Goal: Information Seeking & Learning: Learn about a topic

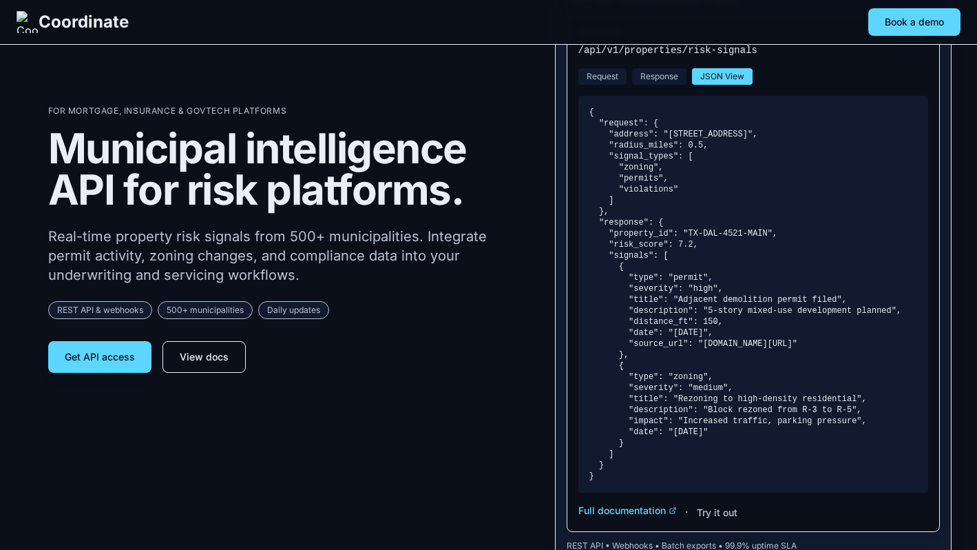
scroll to position [151, 0]
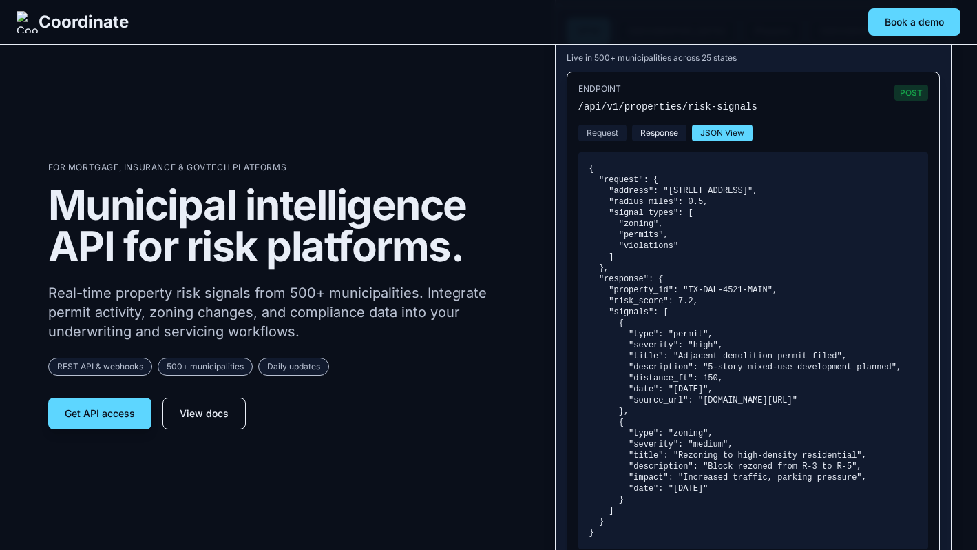
click at [655, 126] on button "Response" at bounding box center [659, 133] width 54 height 17
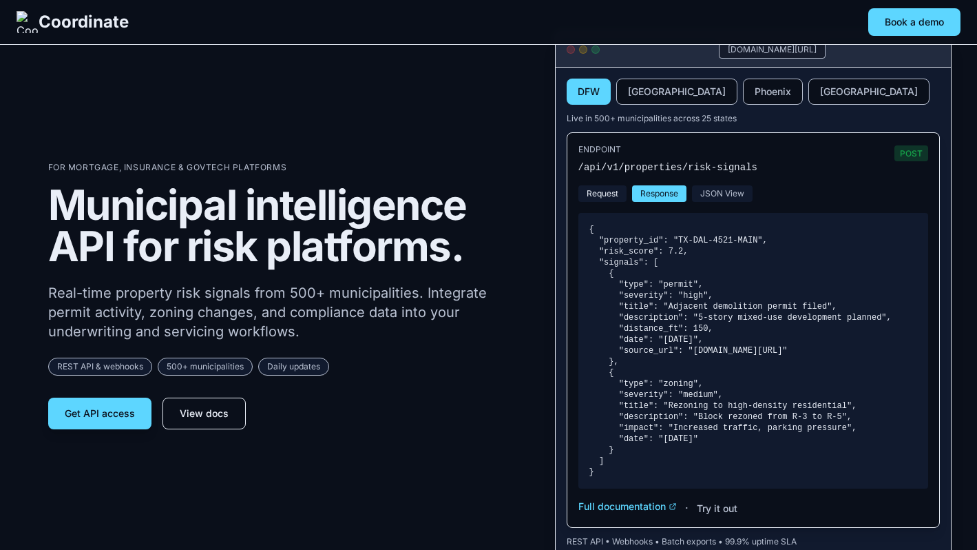
click at [605, 194] on button "Request" at bounding box center [602, 193] width 48 height 17
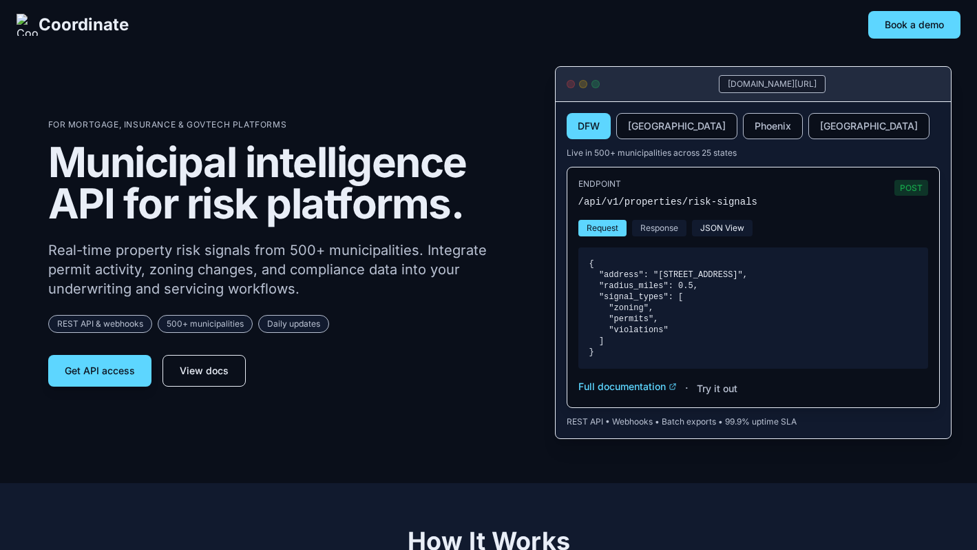
click at [729, 227] on button "JSON View" at bounding box center [722, 228] width 61 height 17
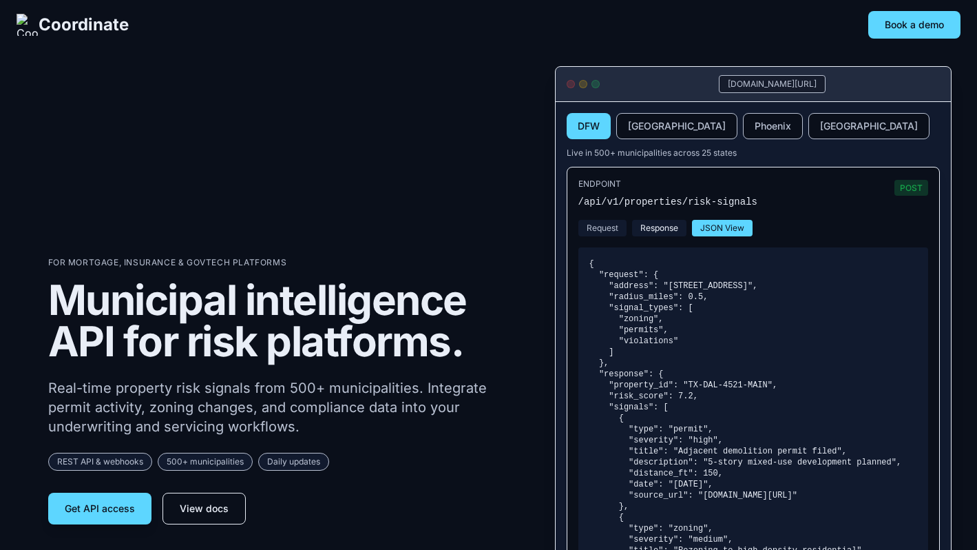
click at [662, 225] on button "Response" at bounding box center [659, 228] width 54 height 17
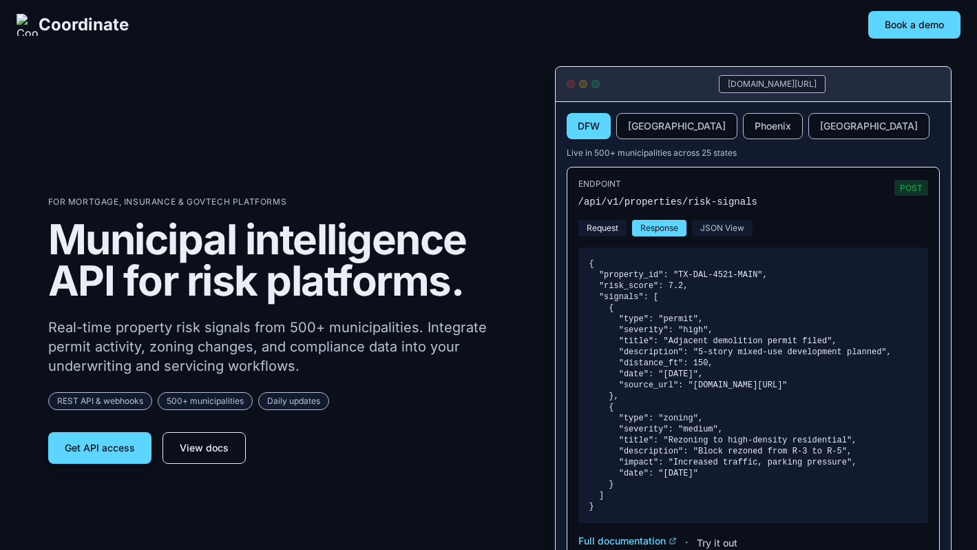
click at [619, 225] on button "Request" at bounding box center [602, 228] width 48 height 17
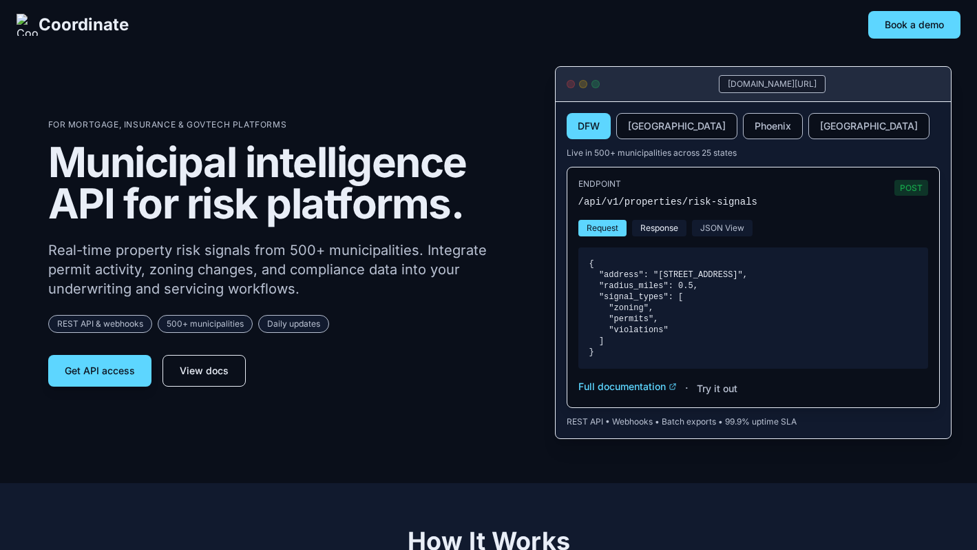
click at [669, 231] on button "Response" at bounding box center [659, 228] width 54 height 17
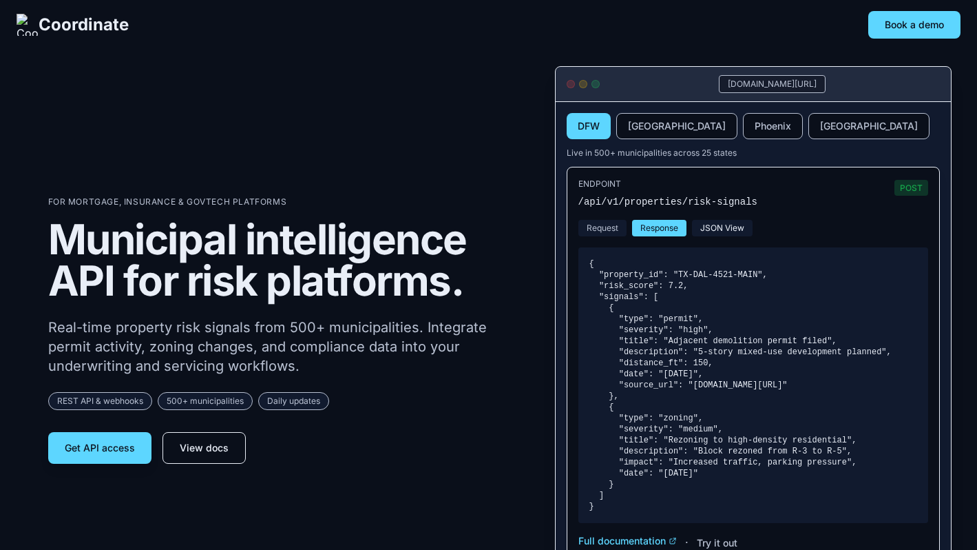
click at [704, 223] on button "JSON View" at bounding box center [722, 228] width 61 height 17
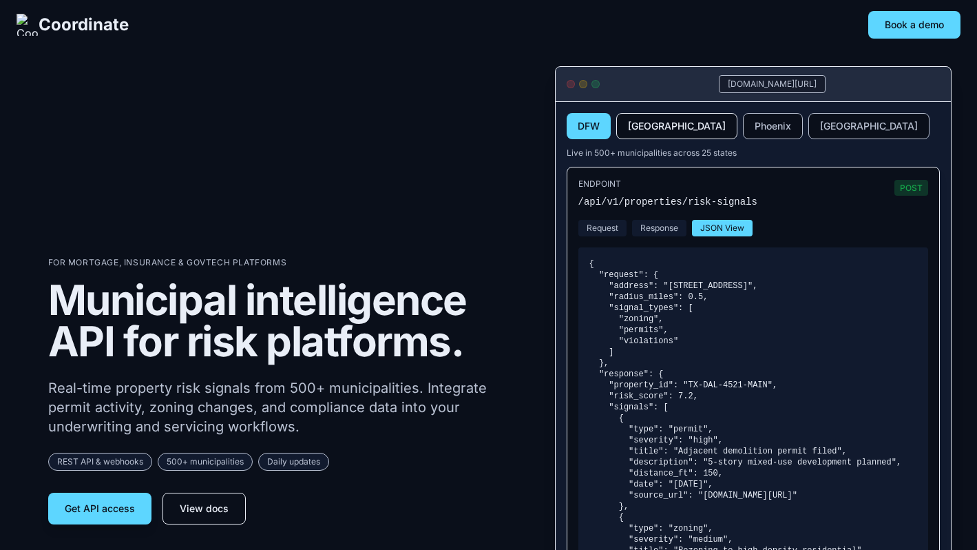
click at [645, 134] on button "[GEOGRAPHIC_DATA]" at bounding box center [676, 126] width 121 height 26
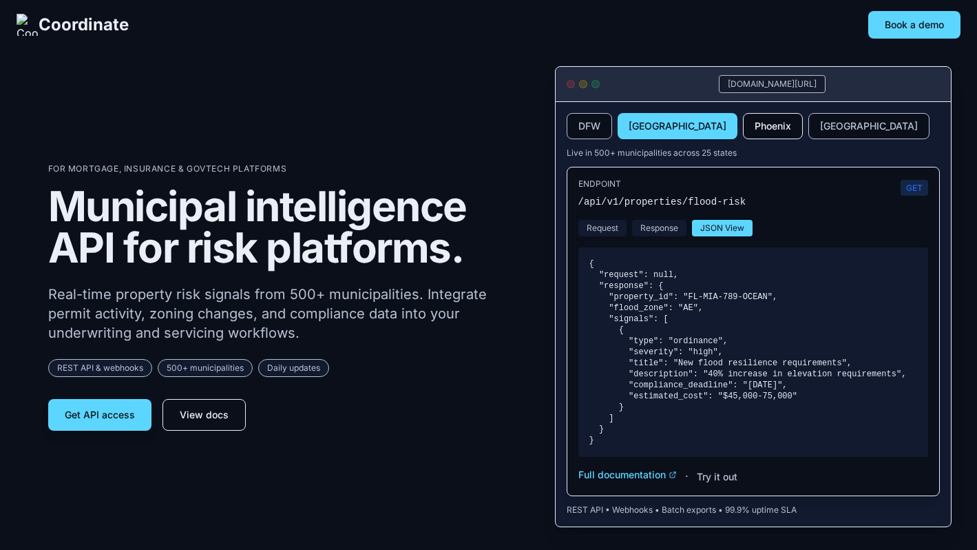
click at [743, 134] on button "Phoenix" at bounding box center [773, 126] width 60 height 26
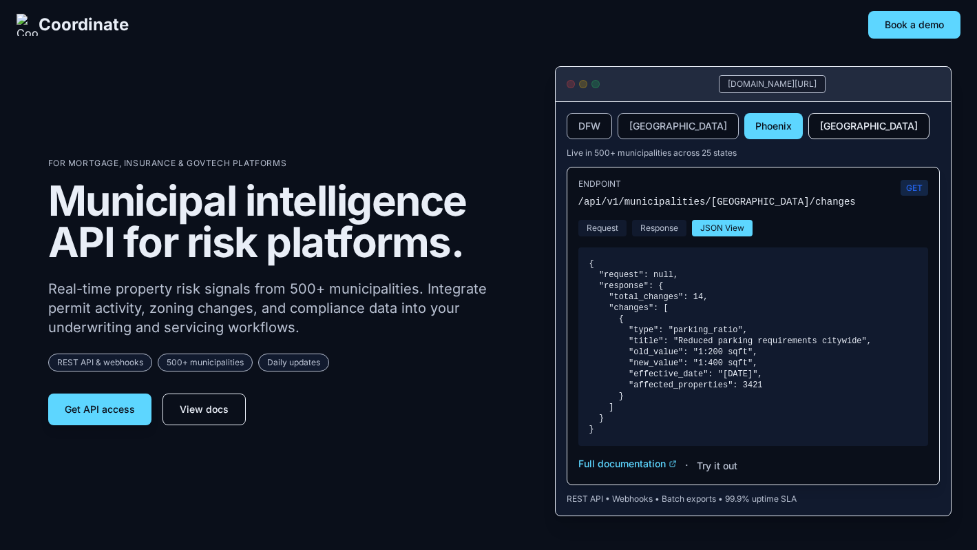
click at [808, 134] on button "[GEOGRAPHIC_DATA]" at bounding box center [868, 126] width 121 height 26
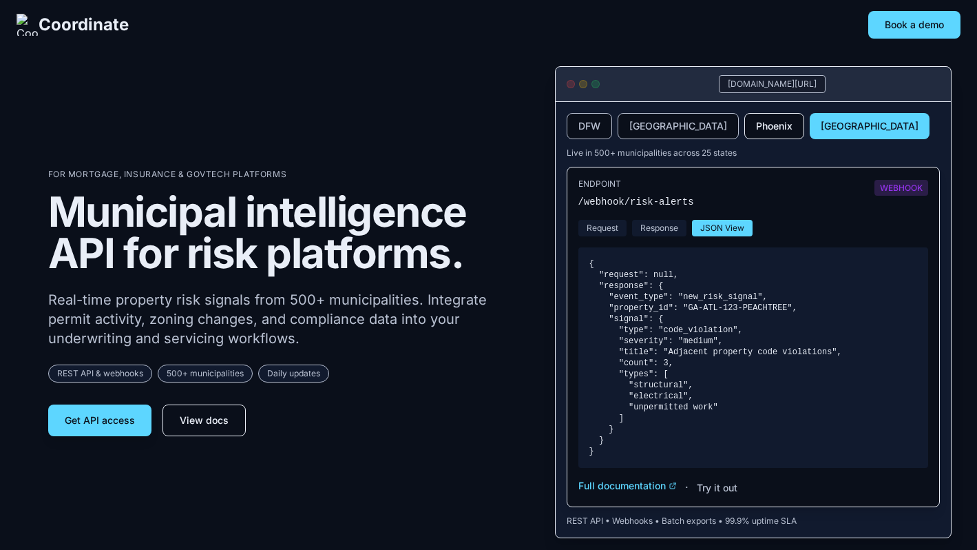
click at [744, 133] on button "Phoenix" at bounding box center [774, 126] width 60 height 26
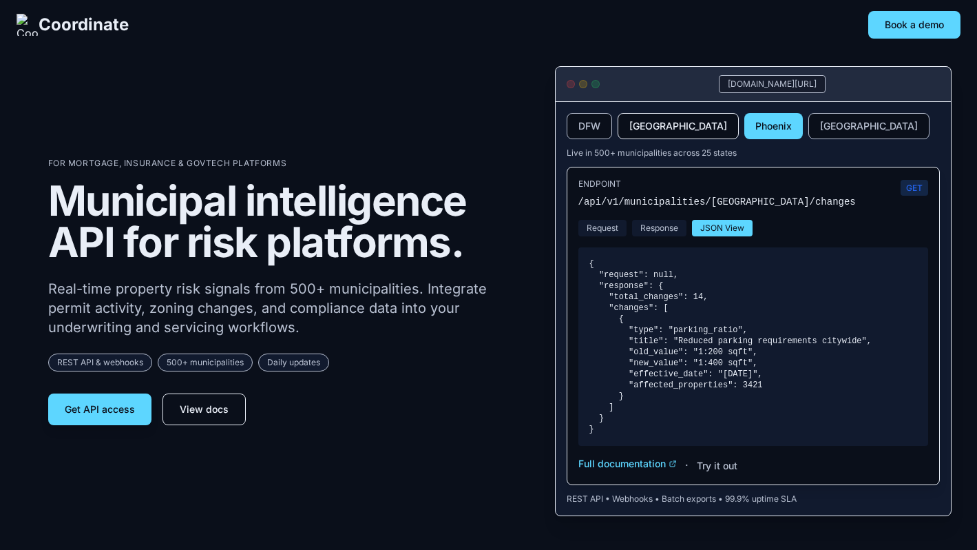
click at [629, 133] on button "[GEOGRAPHIC_DATA]" at bounding box center [678, 126] width 121 height 26
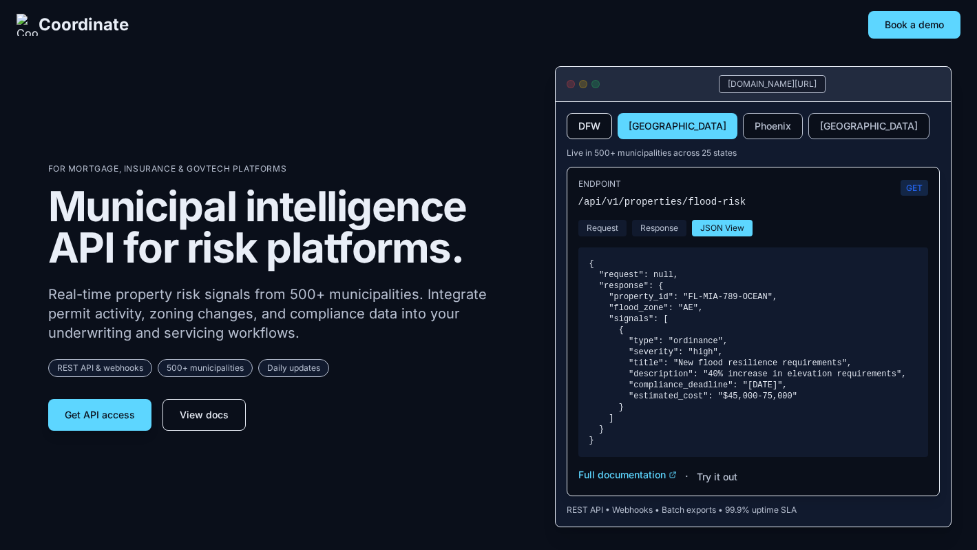
click at [587, 133] on button "DFW" at bounding box center [589, 126] width 45 height 26
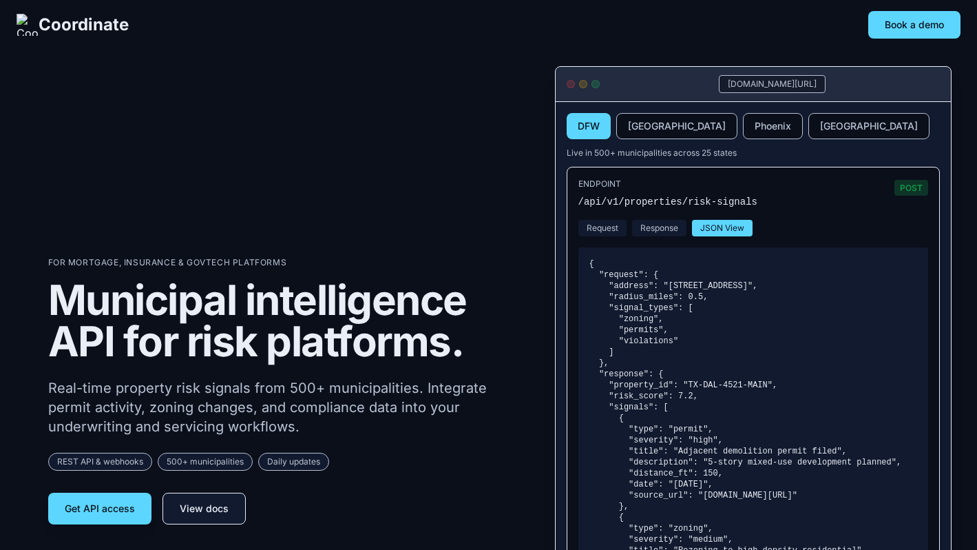
click at [191, 504] on link "View docs" at bounding box center [204, 508] width 83 height 32
click at [118, 501] on button "Get API access" at bounding box center [99, 508] width 103 height 32
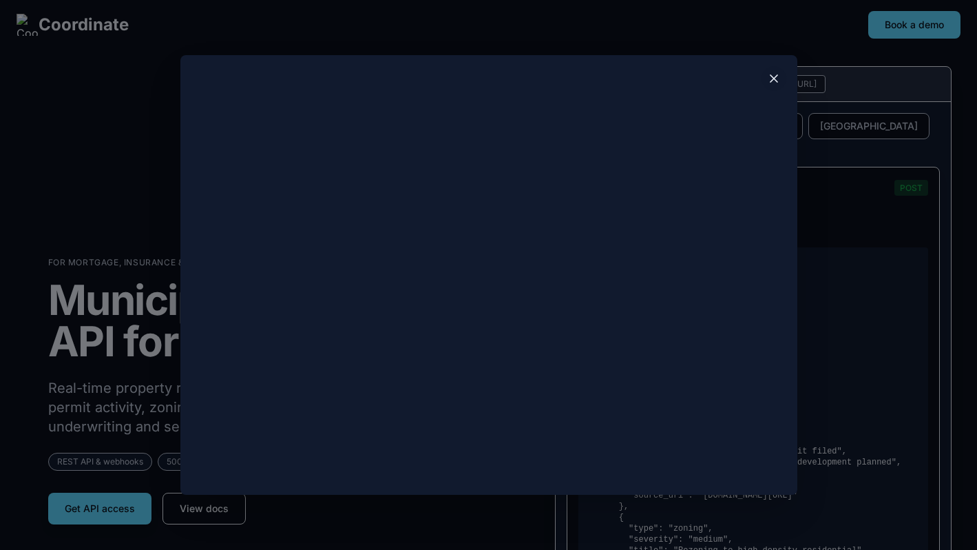
click at [771, 83] on icon at bounding box center [774, 79] width 14 height 14
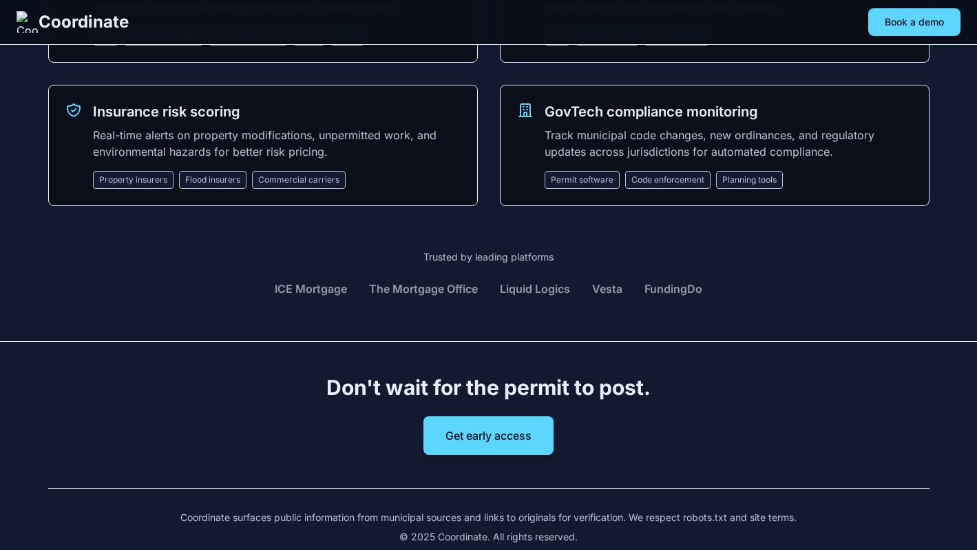
scroll to position [1969, 0]
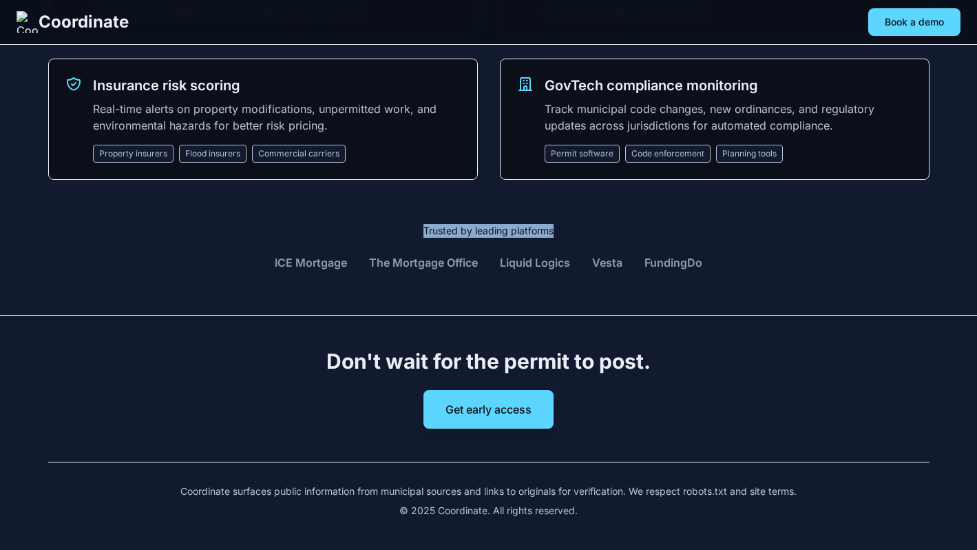
drag, startPoint x: 565, startPoint y: 227, endPoint x: 420, endPoint y: 229, distance: 144.6
click at [420, 229] on p "Trusted by leading platforms" at bounding box center [488, 231] width 881 height 14
copy p "Trusted by leading platforms"
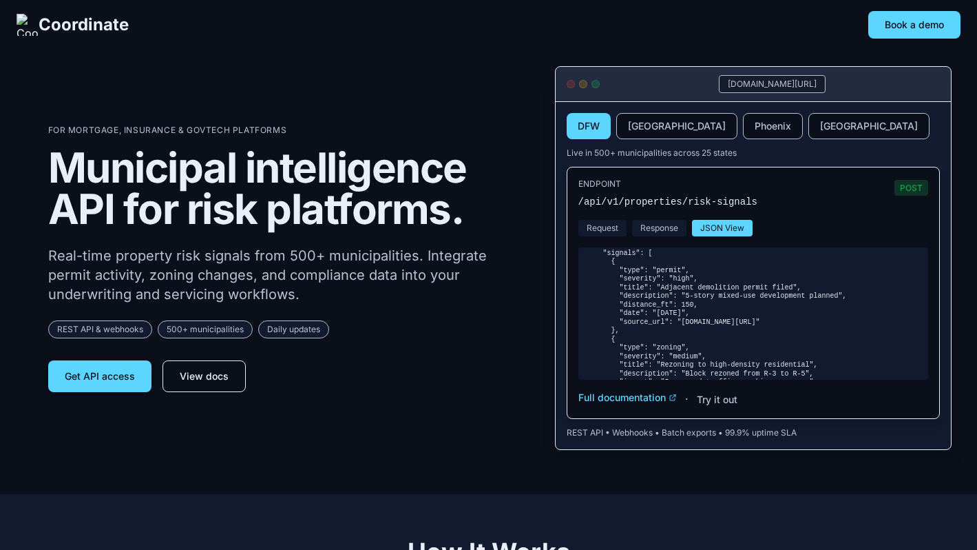
scroll to position [0, 0]
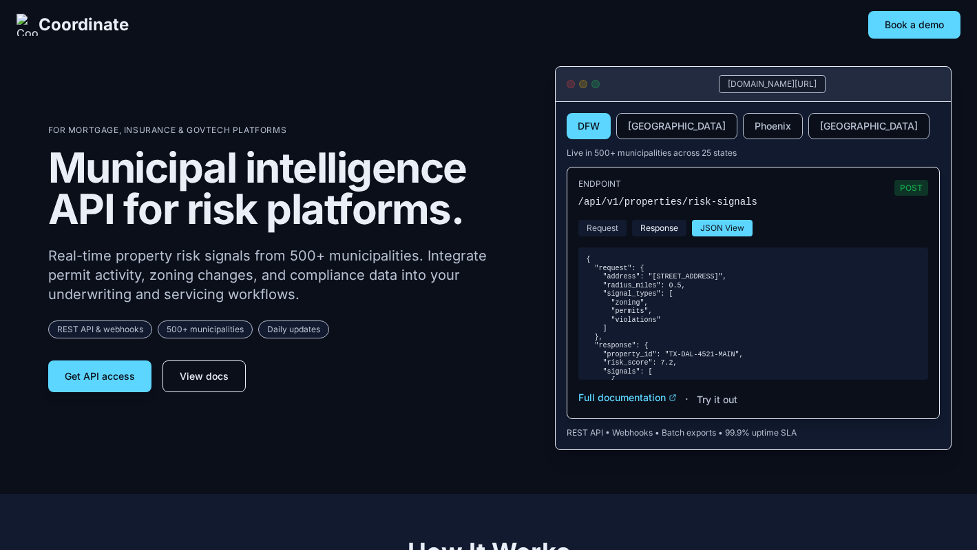
click at [668, 231] on button "Response" at bounding box center [659, 228] width 54 height 17
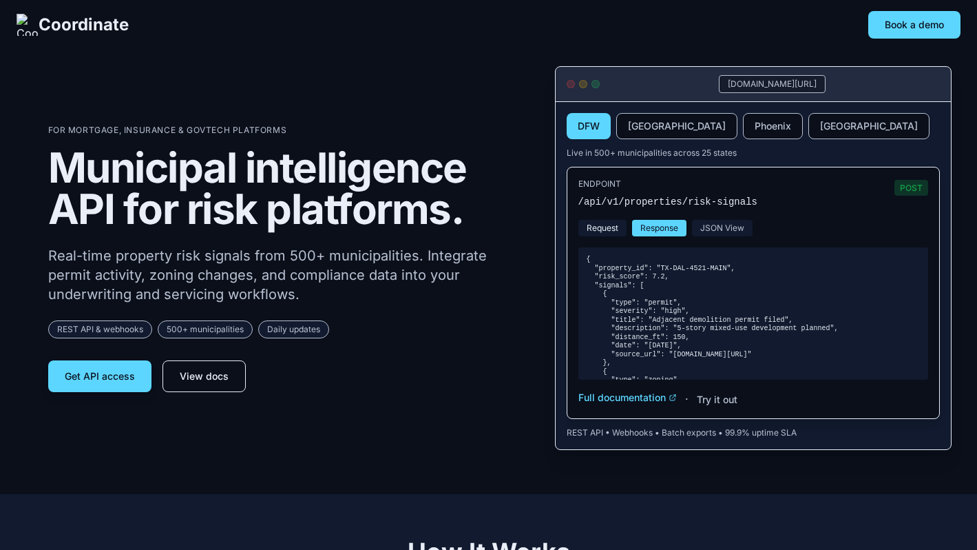
click at [613, 226] on button "Request" at bounding box center [602, 228] width 48 height 17
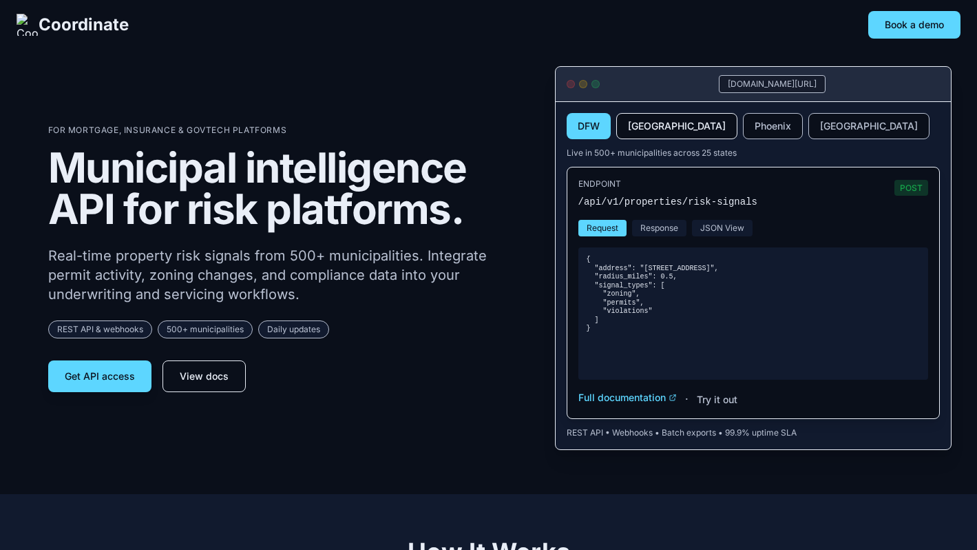
click at [663, 117] on button "[GEOGRAPHIC_DATA]" at bounding box center [676, 126] width 121 height 26
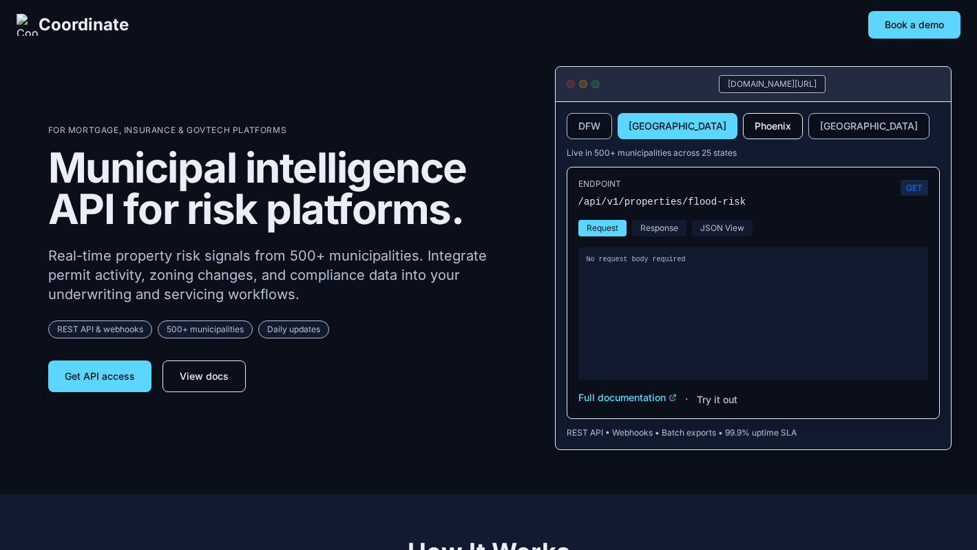
click at [743, 122] on button "Phoenix" at bounding box center [773, 126] width 60 height 26
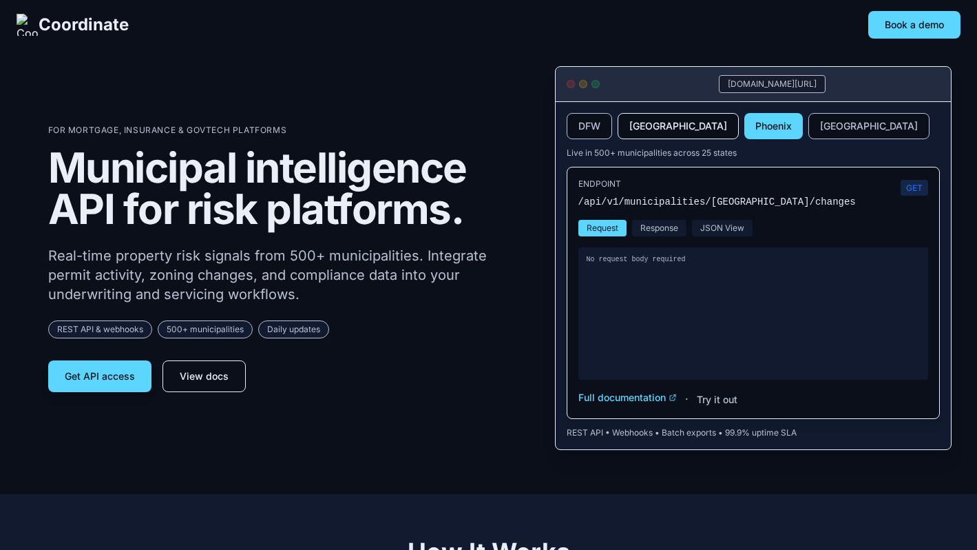
click at [645, 123] on button "[GEOGRAPHIC_DATA]" at bounding box center [678, 126] width 121 height 26
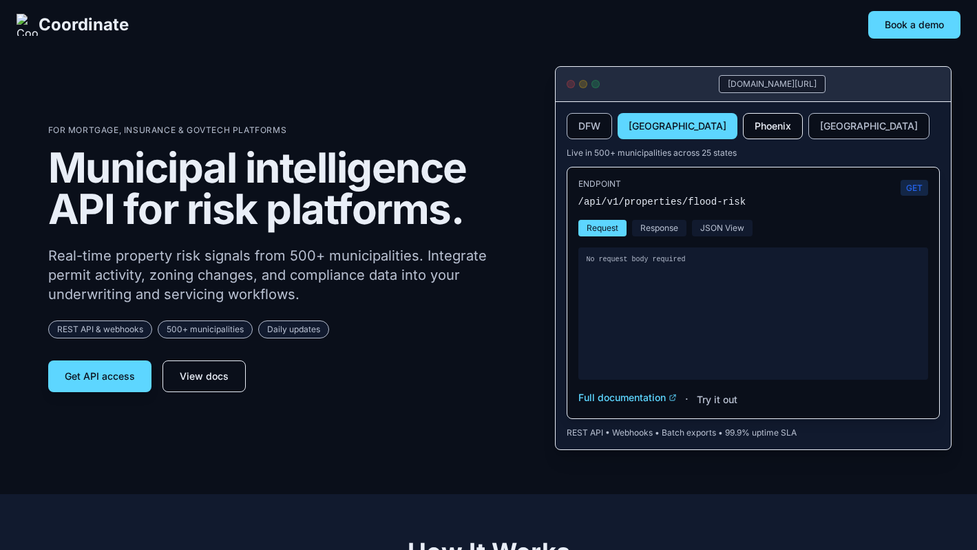
click at [743, 123] on button "Phoenix" at bounding box center [773, 126] width 60 height 26
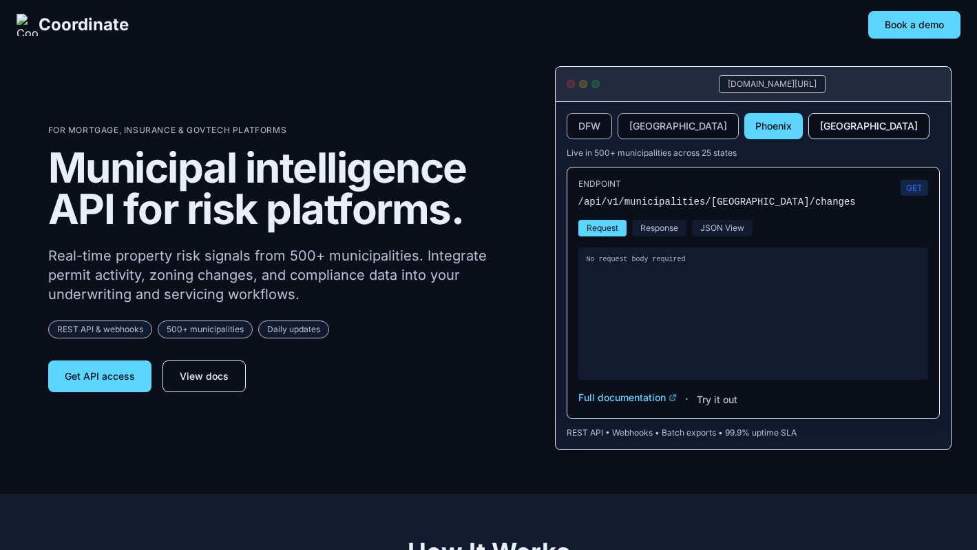
click at [808, 123] on button "[GEOGRAPHIC_DATA]" at bounding box center [868, 126] width 121 height 26
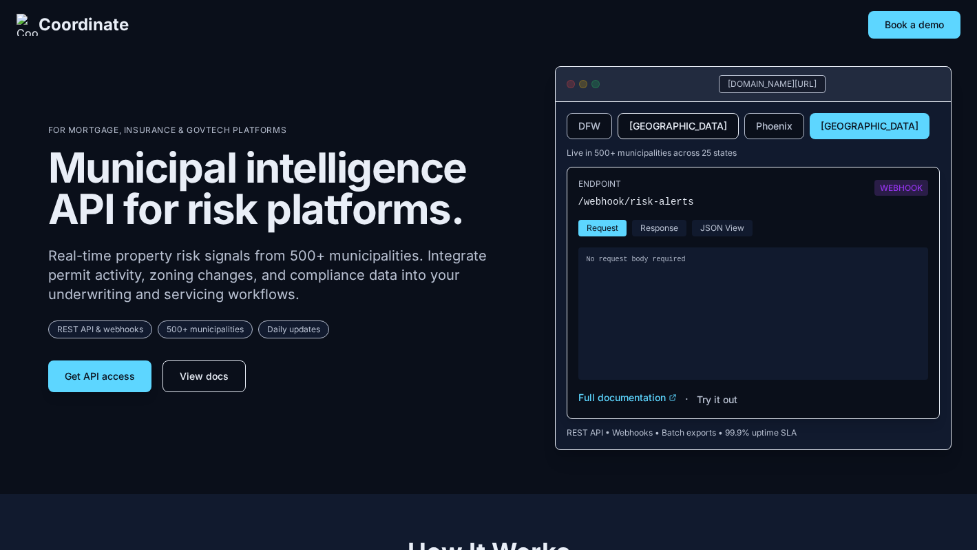
click at [641, 123] on button "[GEOGRAPHIC_DATA]" at bounding box center [678, 126] width 121 height 26
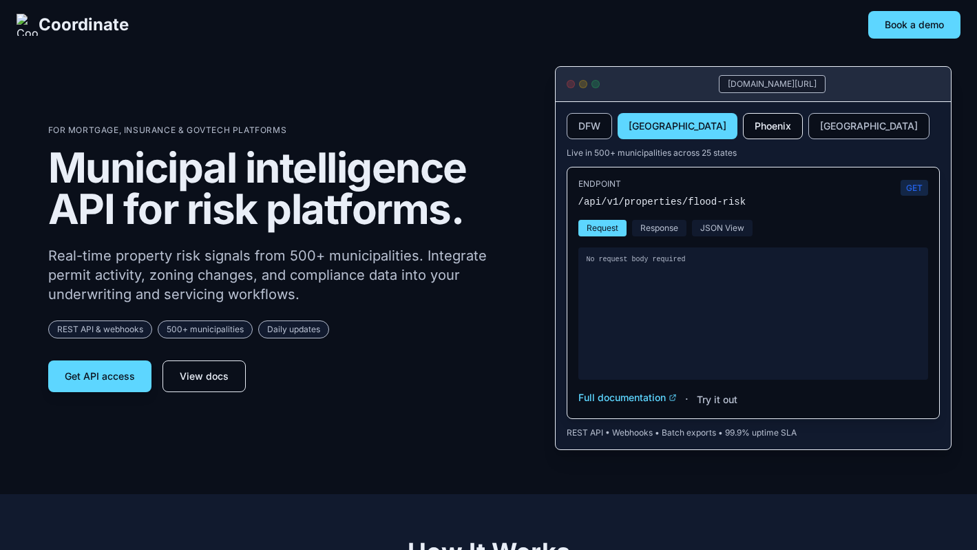
click at [743, 125] on button "Phoenix" at bounding box center [773, 126] width 60 height 26
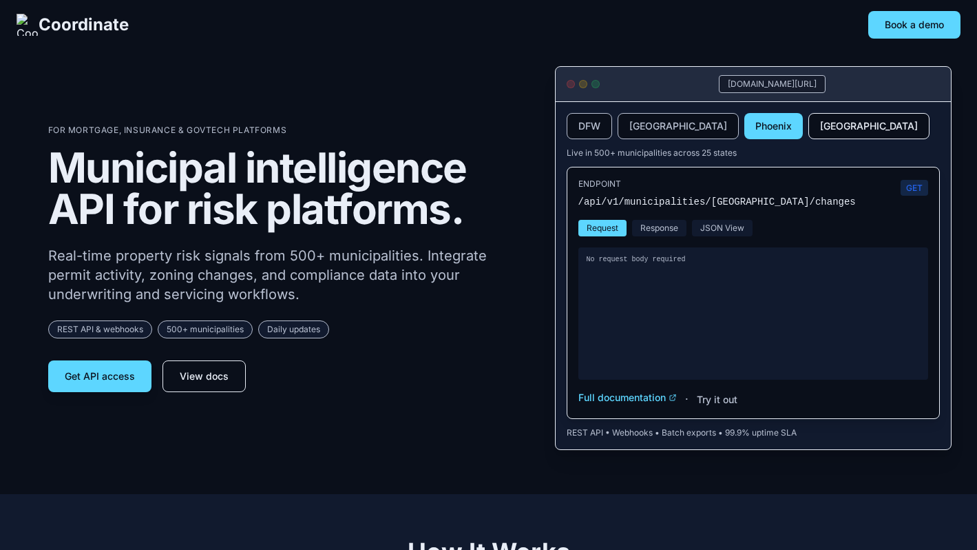
click at [808, 129] on button "[GEOGRAPHIC_DATA]" at bounding box center [868, 126] width 121 height 26
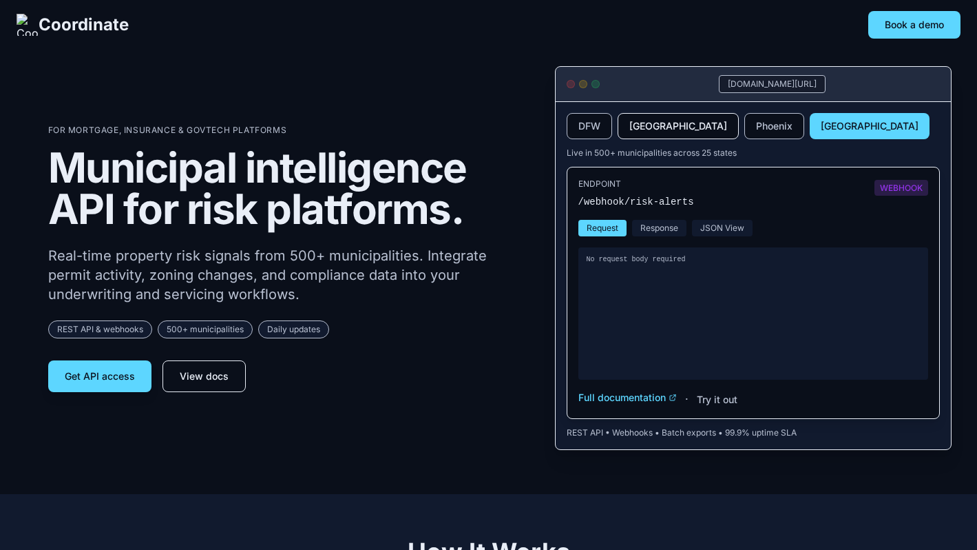
click at [652, 127] on button "[GEOGRAPHIC_DATA]" at bounding box center [678, 126] width 121 height 26
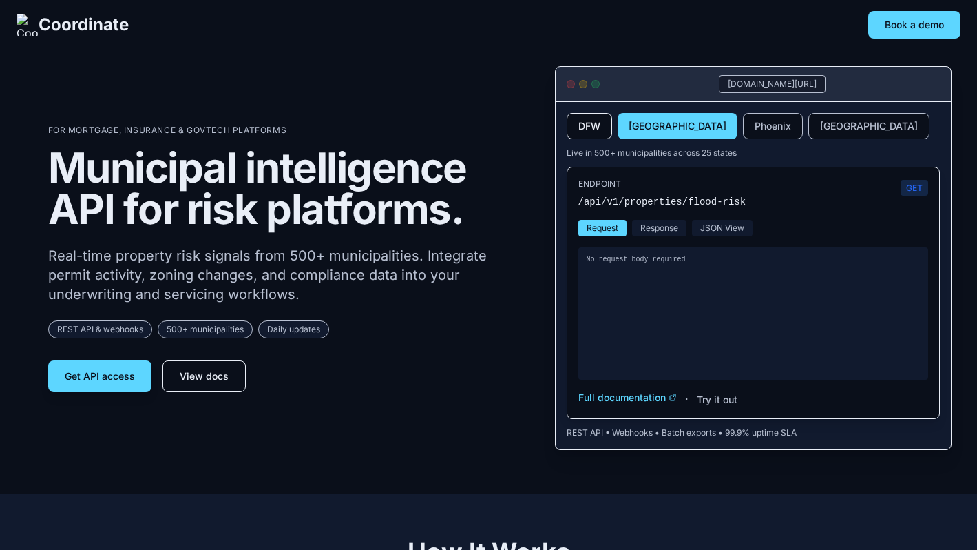
click at [590, 128] on button "DFW" at bounding box center [589, 126] width 45 height 26
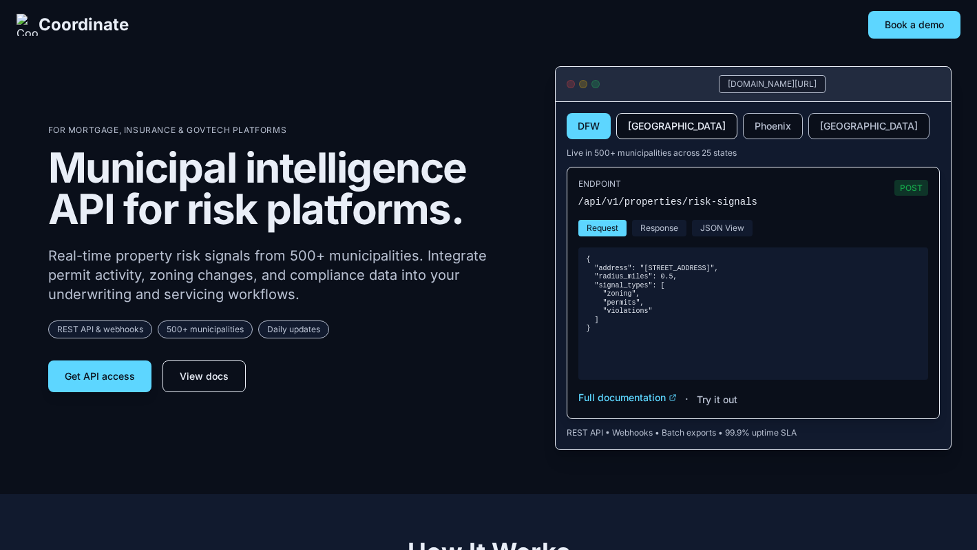
click at [643, 138] on button "[GEOGRAPHIC_DATA]" at bounding box center [676, 126] width 121 height 26
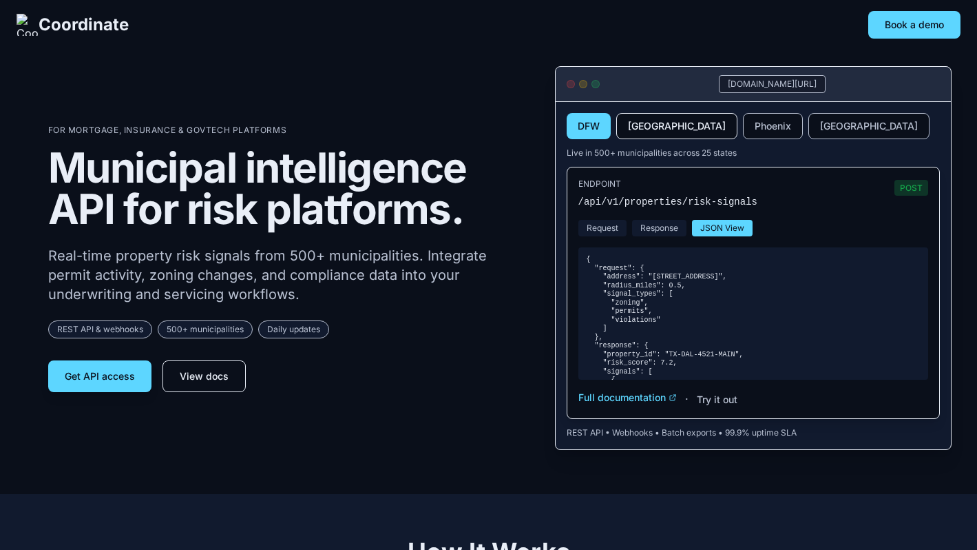
click at [638, 129] on button "[GEOGRAPHIC_DATA]" at bounding box center [676, 126] width 121 height 26
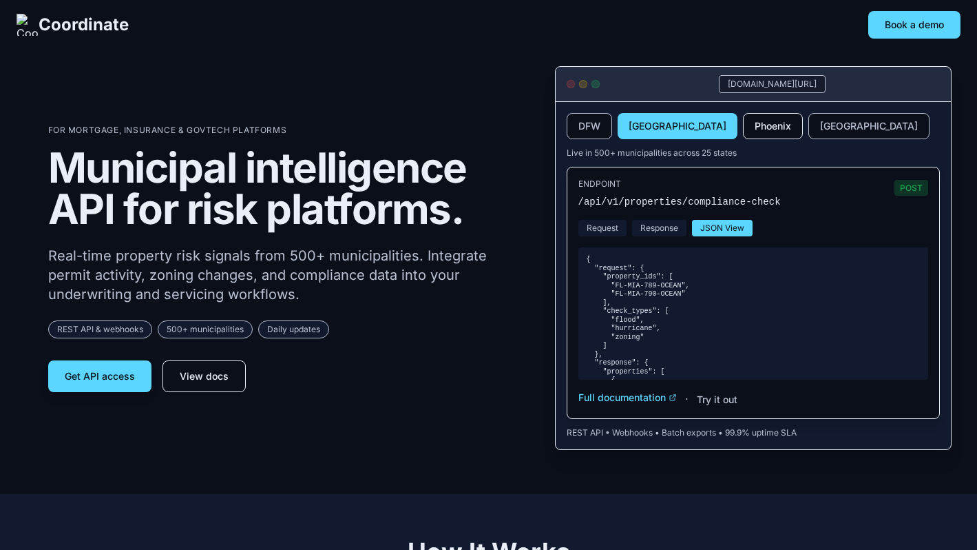
click at [743, 127] on button "Phoenix" at bounding box center [773, 126] width 60 height 26
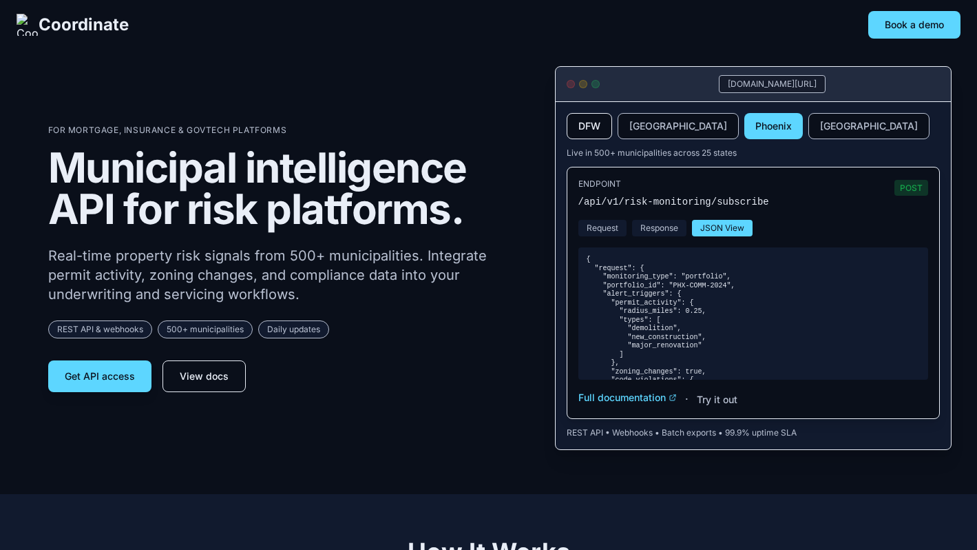
click at [599, 127] on button "DFW" at bounding box center [589, 126] width 45 height 26
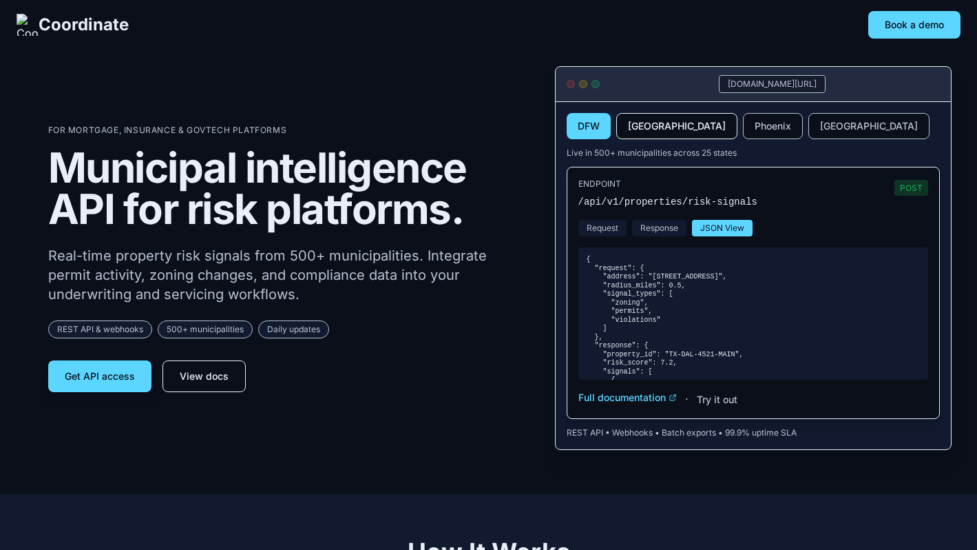
click at [649, 127] on button "[GEOGRAPHIC_DATA]" at bounding box center [676, 126] width 121 height 26
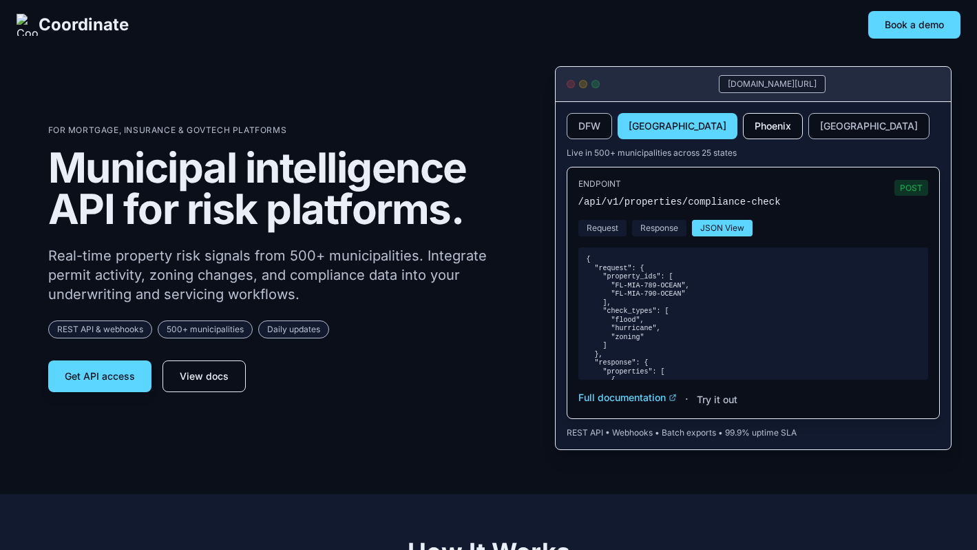
click at [743, 125] on button "Phoenix" at bounding box center [773, 126] width 60 height 26
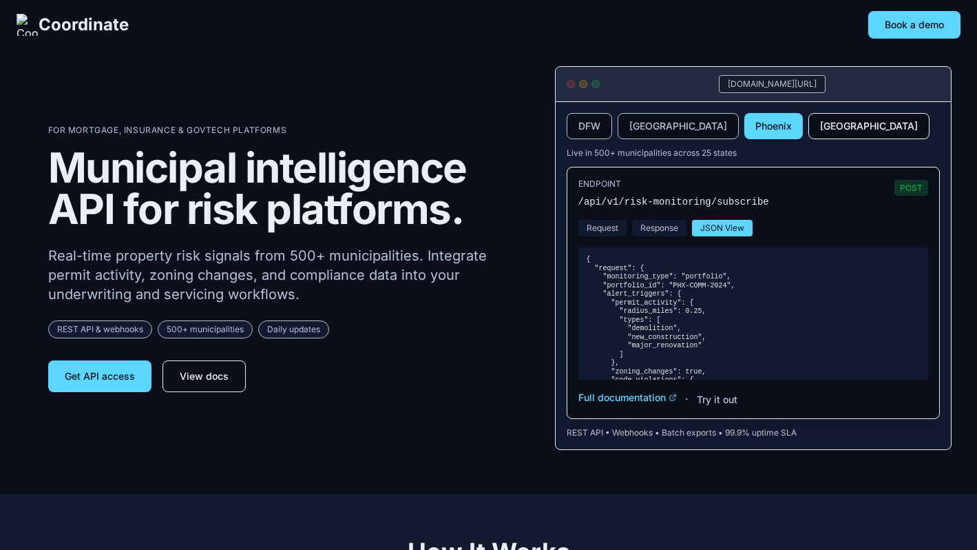
click at [808, 125] on button "[GEOGRAPHIC_DATA]" at bounding box center [868, 126] width 121 height 26
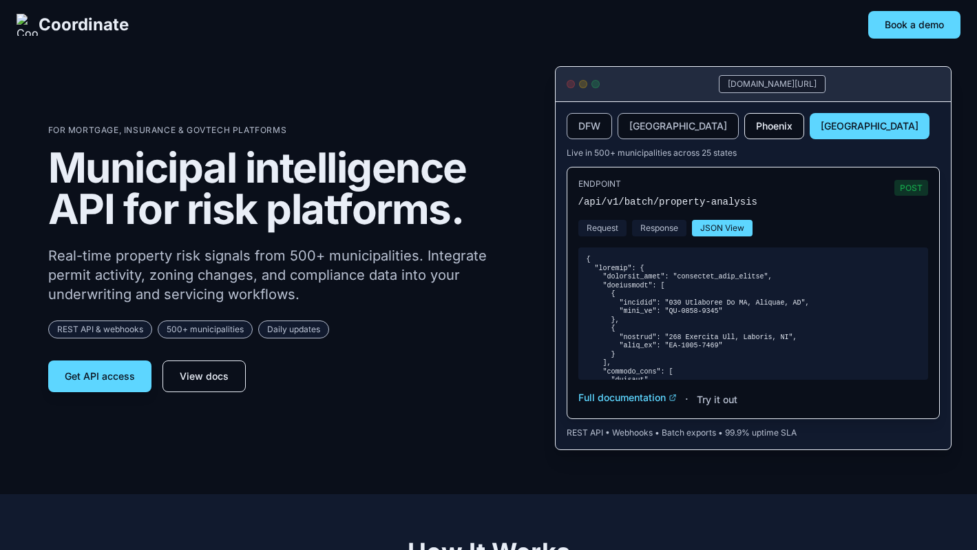
click at [744, 131] on button "Phoenix" at bounding box center [774, 126] width 60 height 26
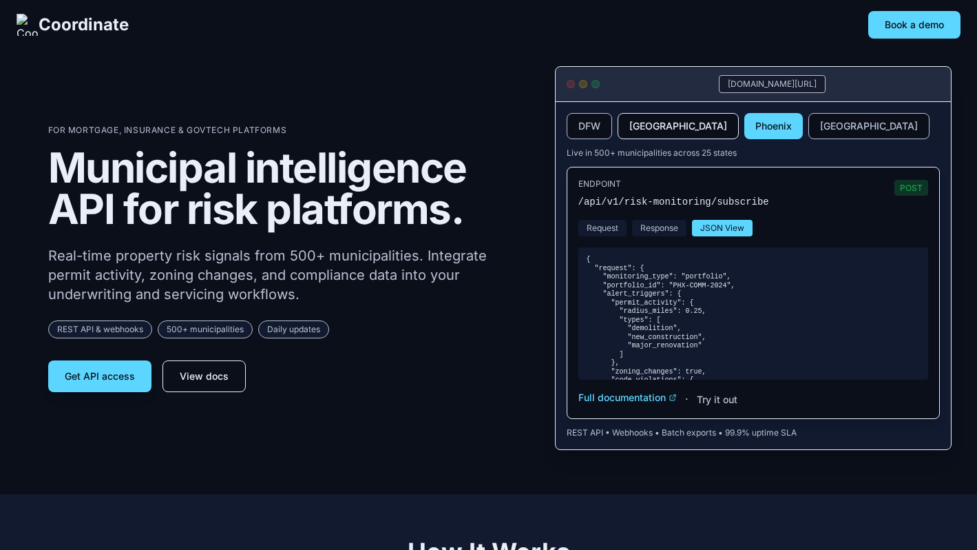
click at [656, 129] on button "[GEOGRAPHIC_DATA]" at bounding box center [678, 126] width 121 height 26
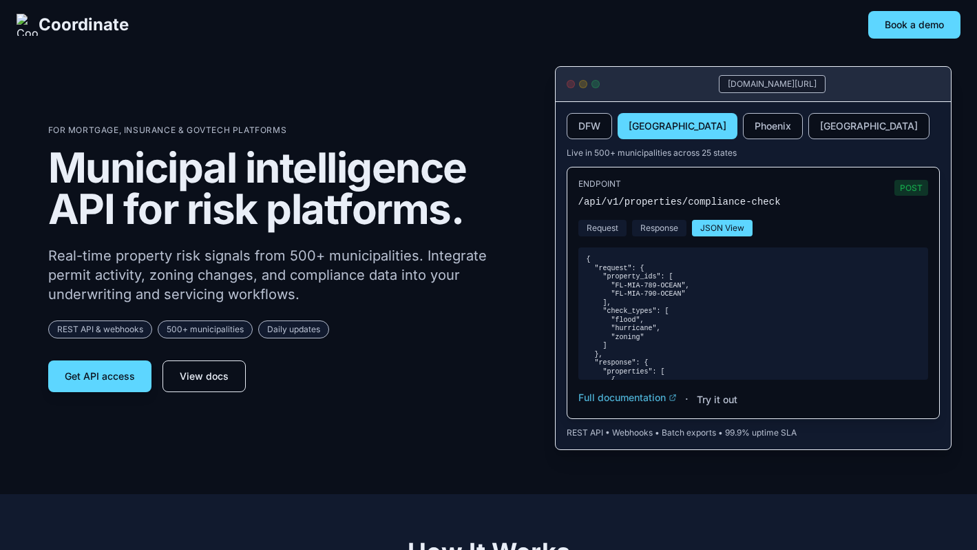
click at [645, 392] on button "Full documentation" at bounding box center [627, 397] width 98 height 14
click at [700, 403] on button "Try it out" at bounding box center [717, 400] width 41 height 14
click at [656, 400] on button "Full documentation" at bounding box center [627, 397] width 98 height 14
click at [662, 401] on button "Full documentation" at bounding box center [627, 397] width 98 height 14
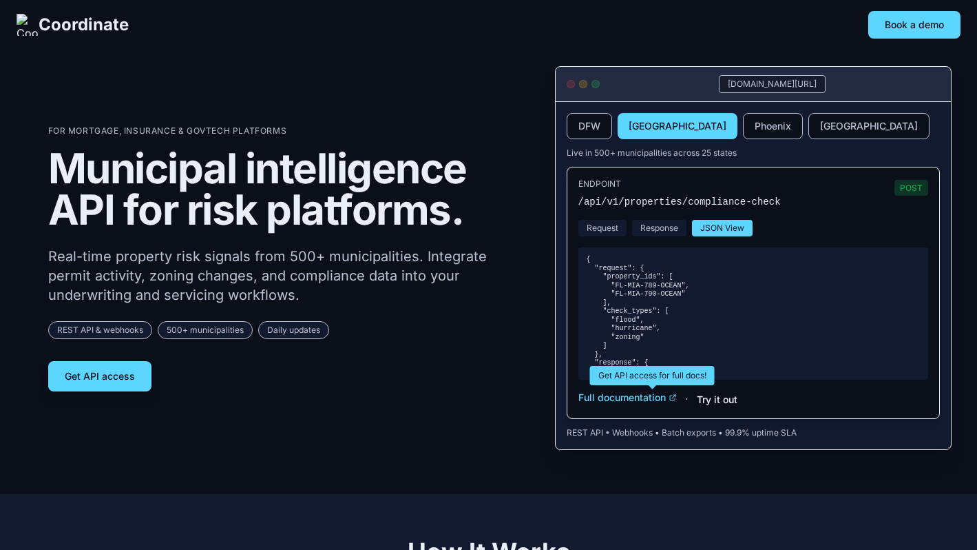
click at [704, 401] on button "Try it out" at bounding box center [717, 400] width 41 height 14
click at [661, 401] on button "Full documentation" at bounding box center [627, 397] width 98 height 14
click at [704, 401] on button "Try it out" at bounding box center [717, 400] width 41 height 14
click at [653, 401] on button "Full documentation" at bounding box center [627, 397] width 98 height 14
click at [743, 123] on button "Phoenix" at bounding box center [773, 126] width 60 height 26
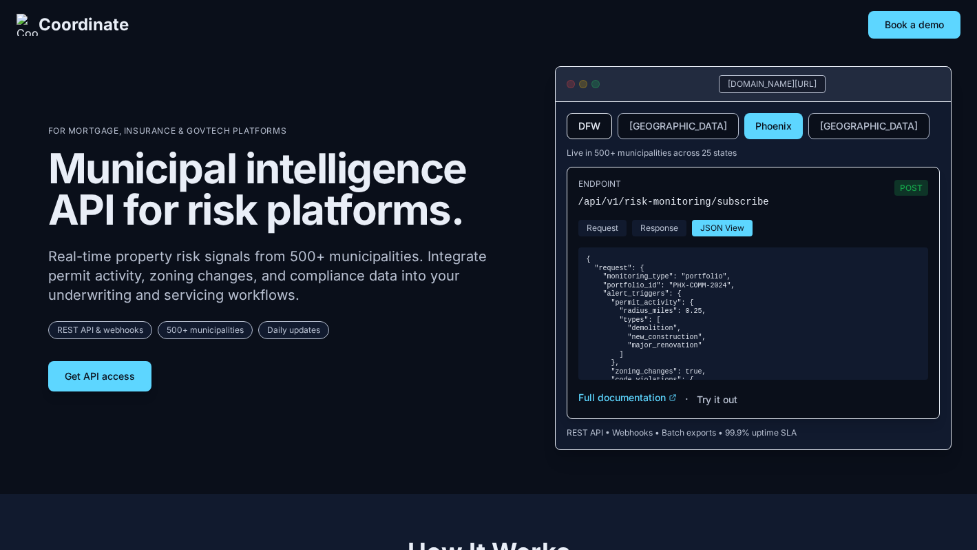
click at [609, 123] on button "DFW" at bounding box center [589, 126] width 45 height 26
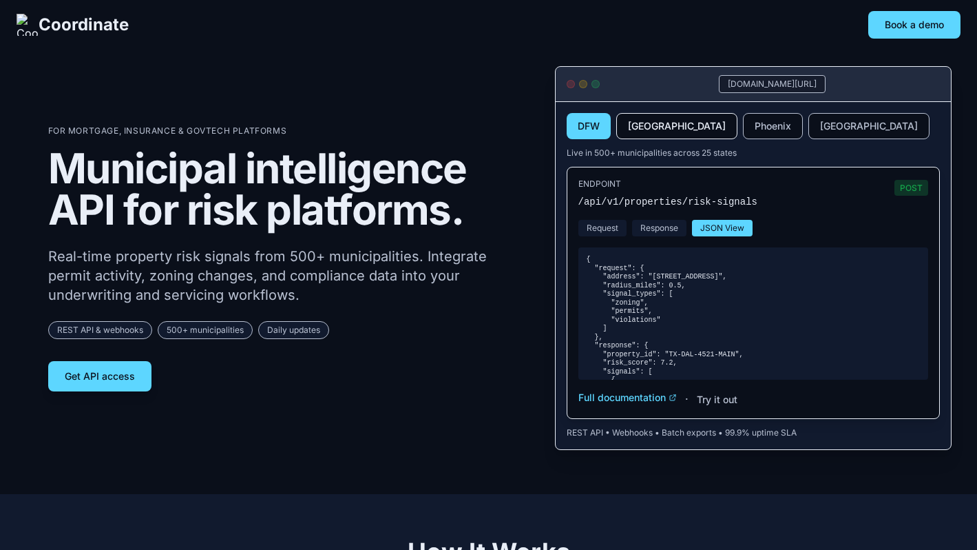
click at [650, 131] on button "[GEOGRAPHIC_DATA]" at bounding box center [676, 126] width 121 height 26
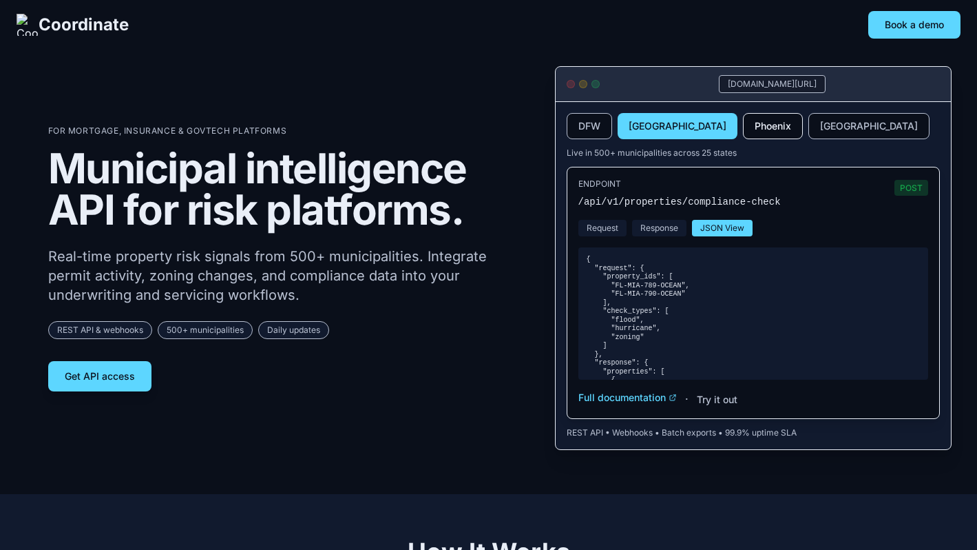
click at [743, 130] on button "Phoenix" at bounding box center [773, 126] width 60 height 26
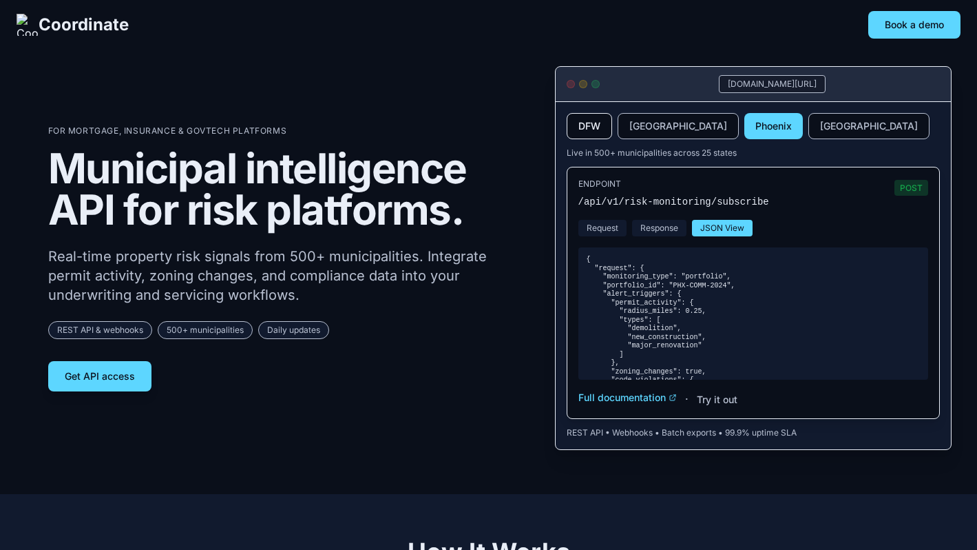
click at [593, 128] on button "DFW" at bounding box center [589, 126] width 45 height 26
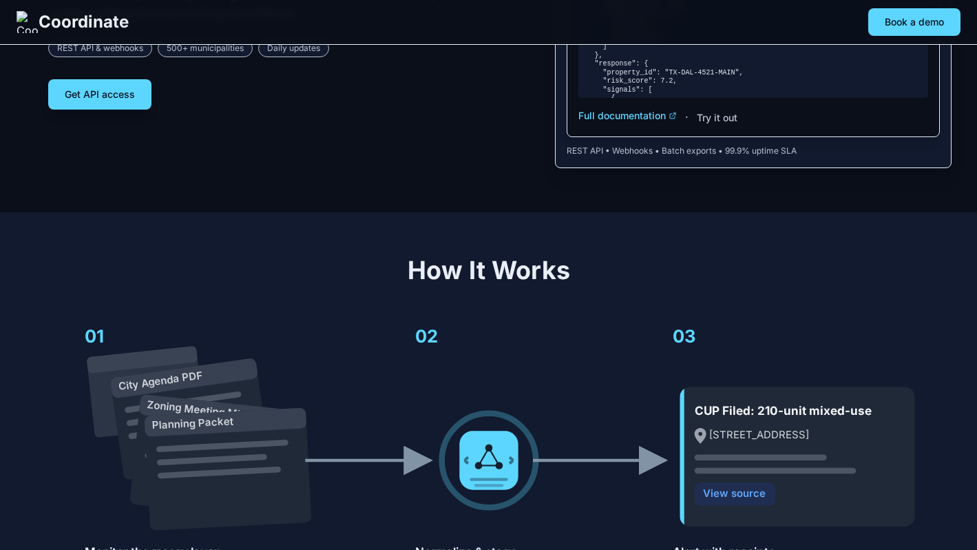
scroll to position [280, 0]
